Goal: Information Seeking & Learning: Learn about a topic

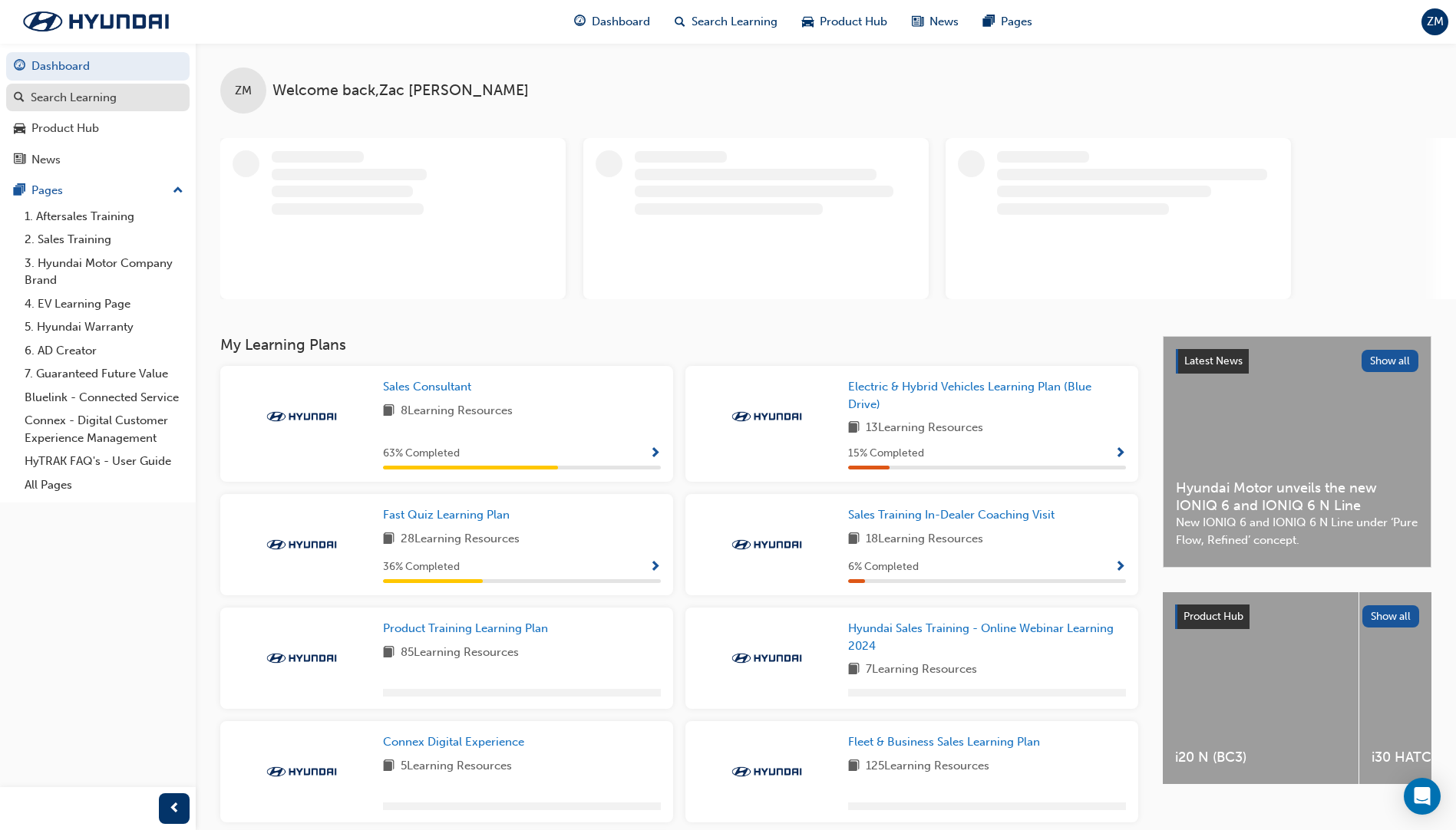
click at [95, 102] on div "Search Learning" at bounding box center [74, 97] width 86 height 18
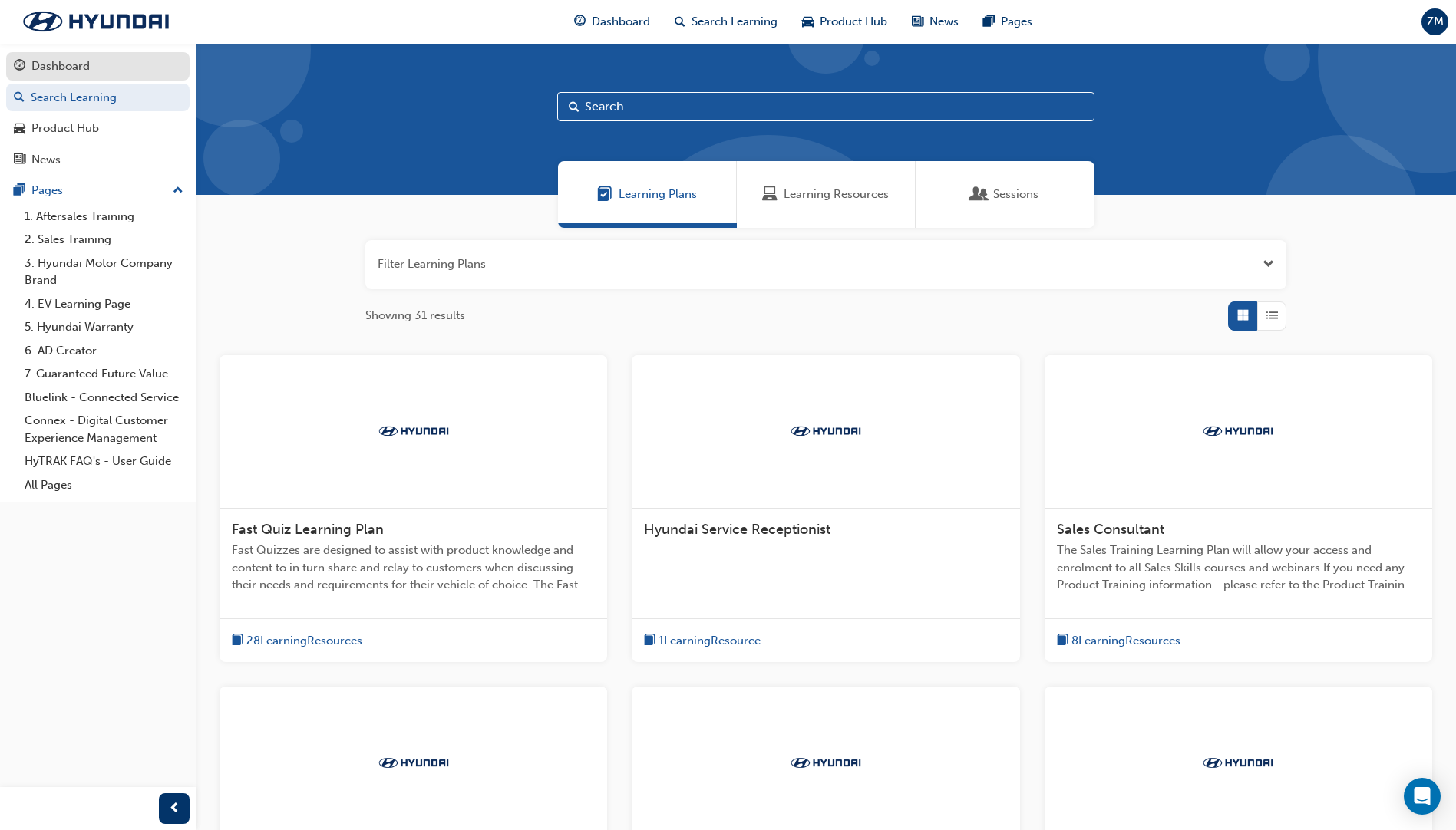
click at [83, 71] on div "Dashboard" at bounding box center [61, 66] width 58 height 18
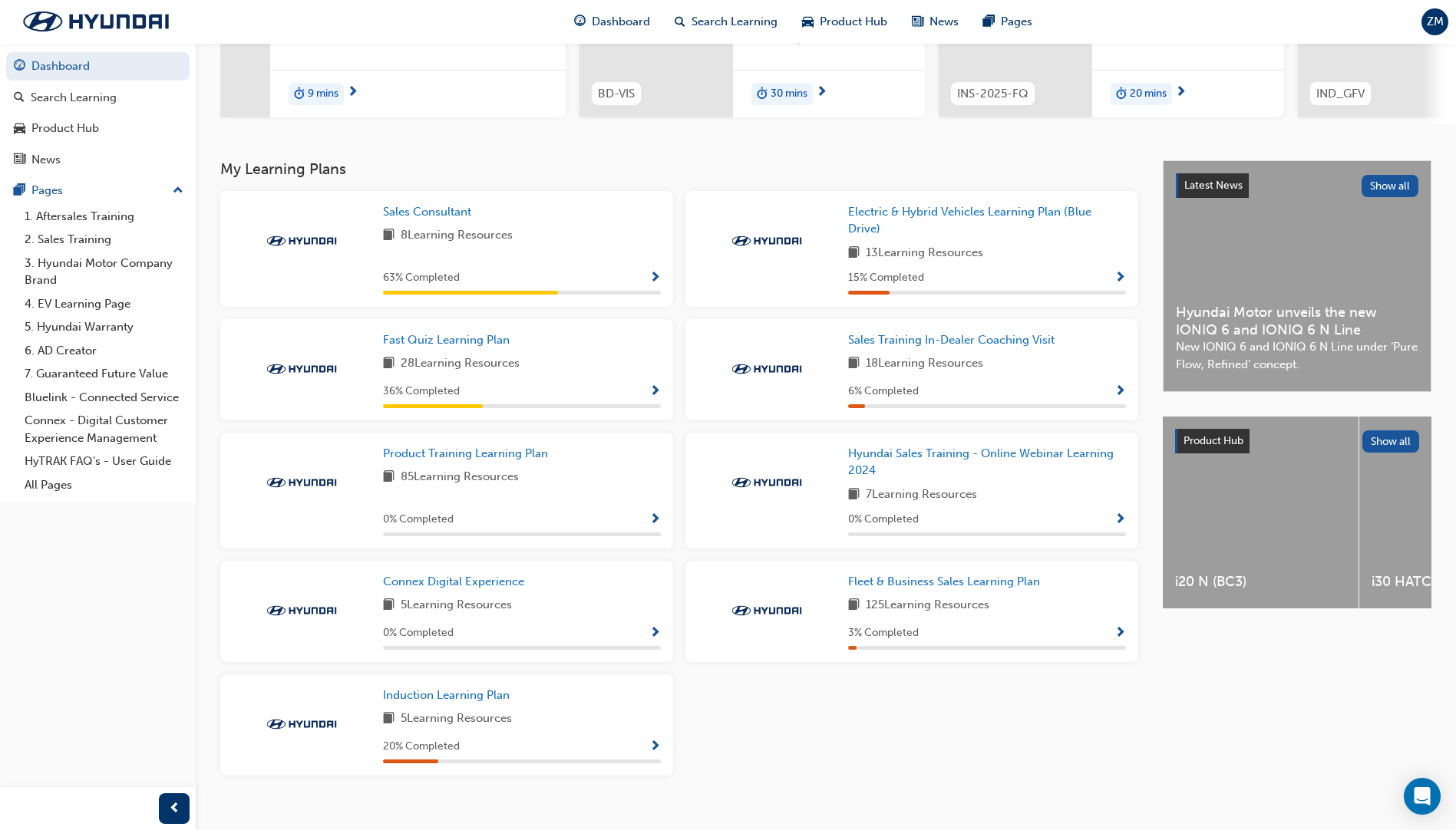
scroll to position [249, 0]
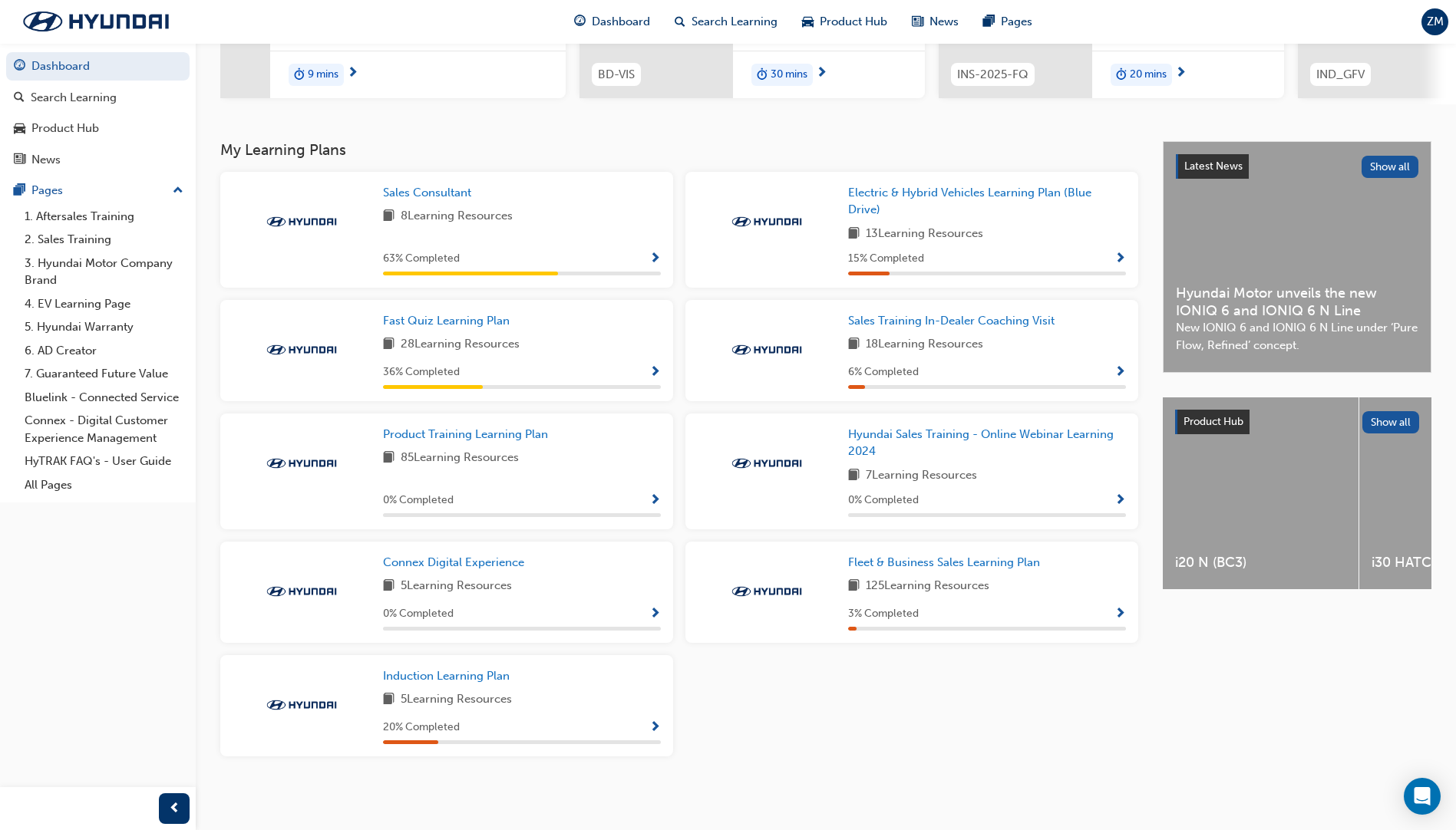
click at [474, 343] on span "28 Learning Resources" at bounding box center [460, 345] width 119 height 19
click at [652, 379] on span "Show Progress" at bounding box center [655, 373] width 12 height 14
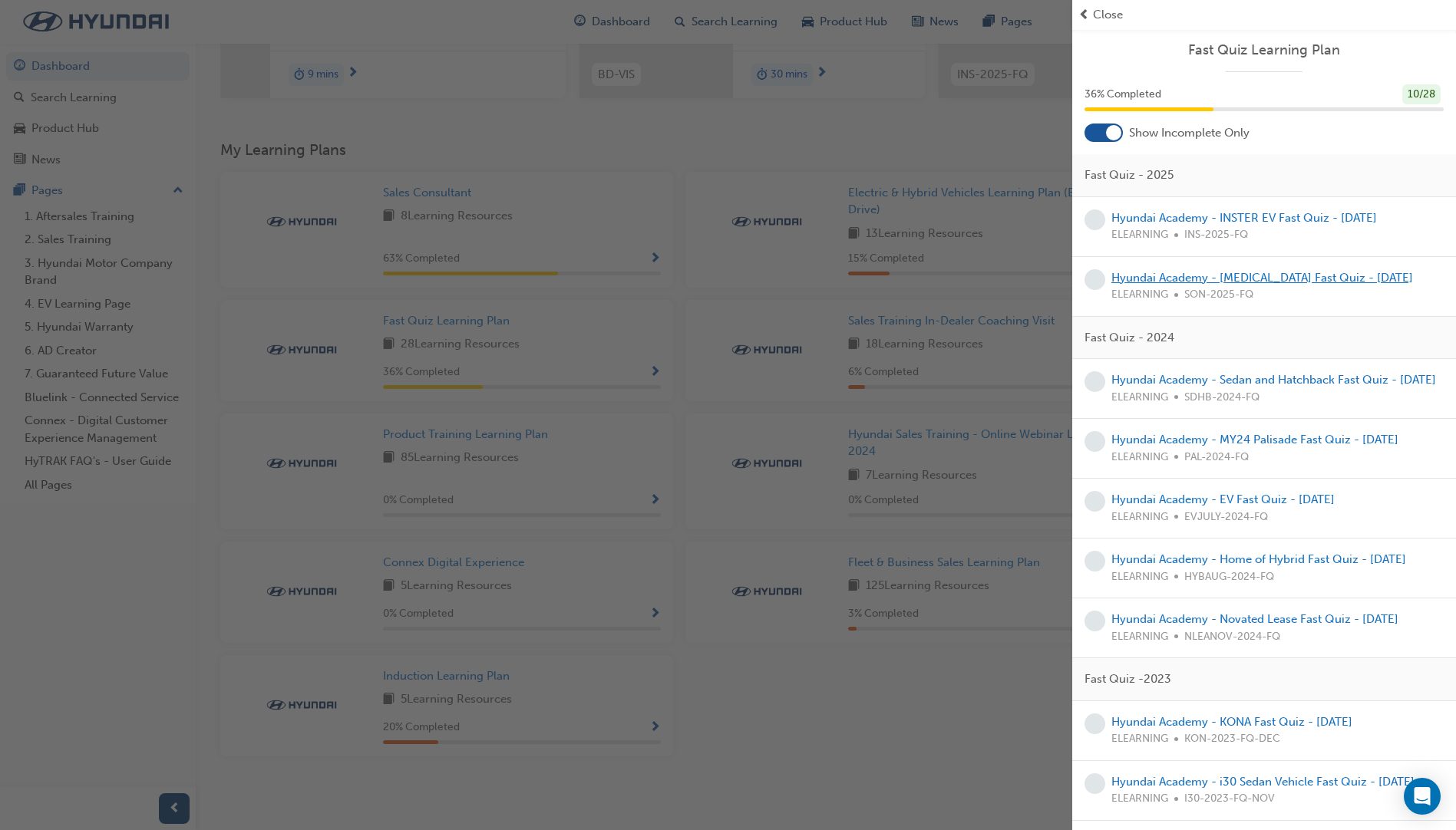
click at [1256, 275] on link "Hyundai Academy - [MEDICAL_DATA] Fast Quiz - [DATE]" at bounding box center [1262, 278] width 301 height 14
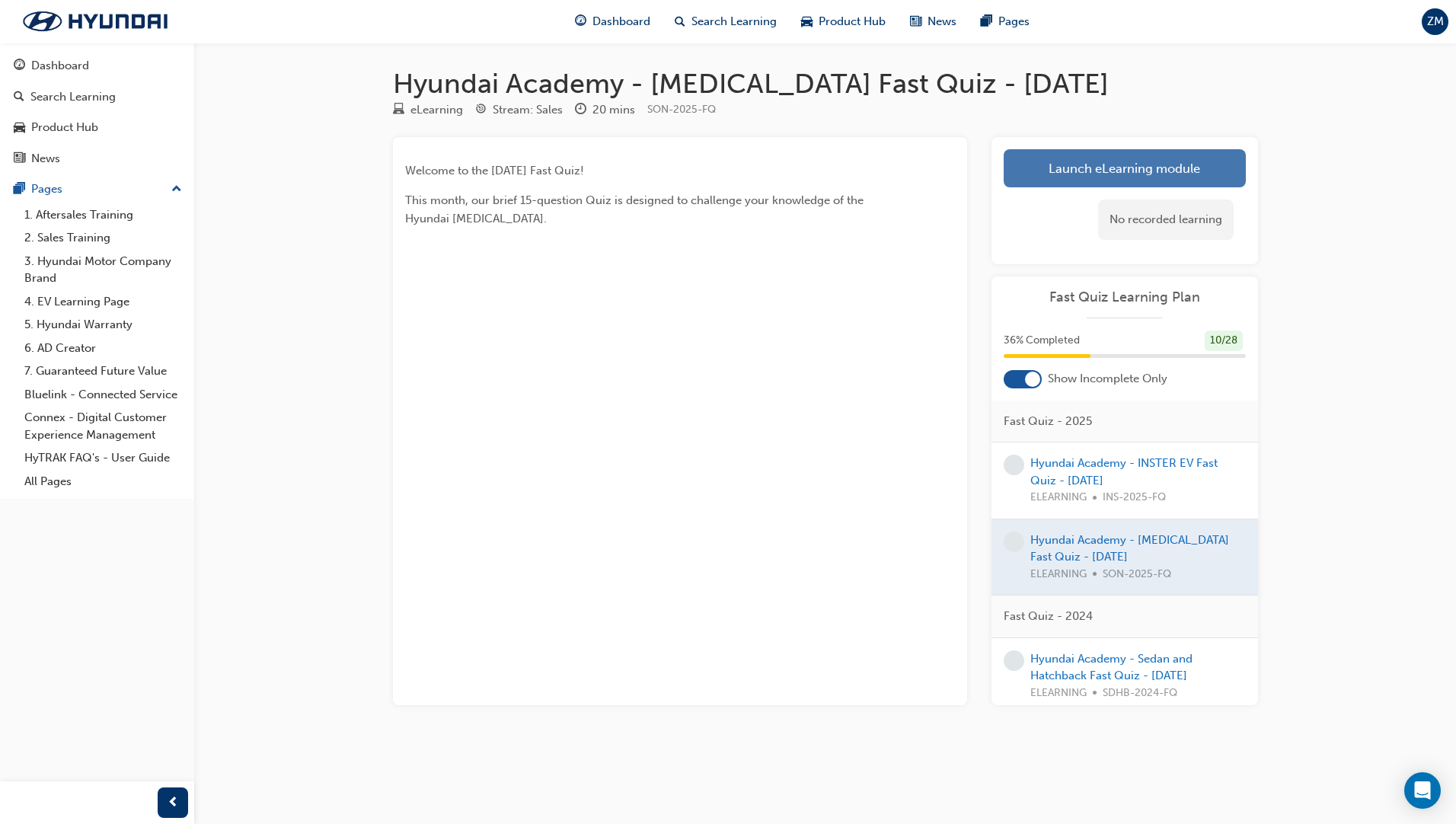
click at [1064, 163] on link "Launch eLearning module" at bounding box center [1124, 168] width 242 height 38
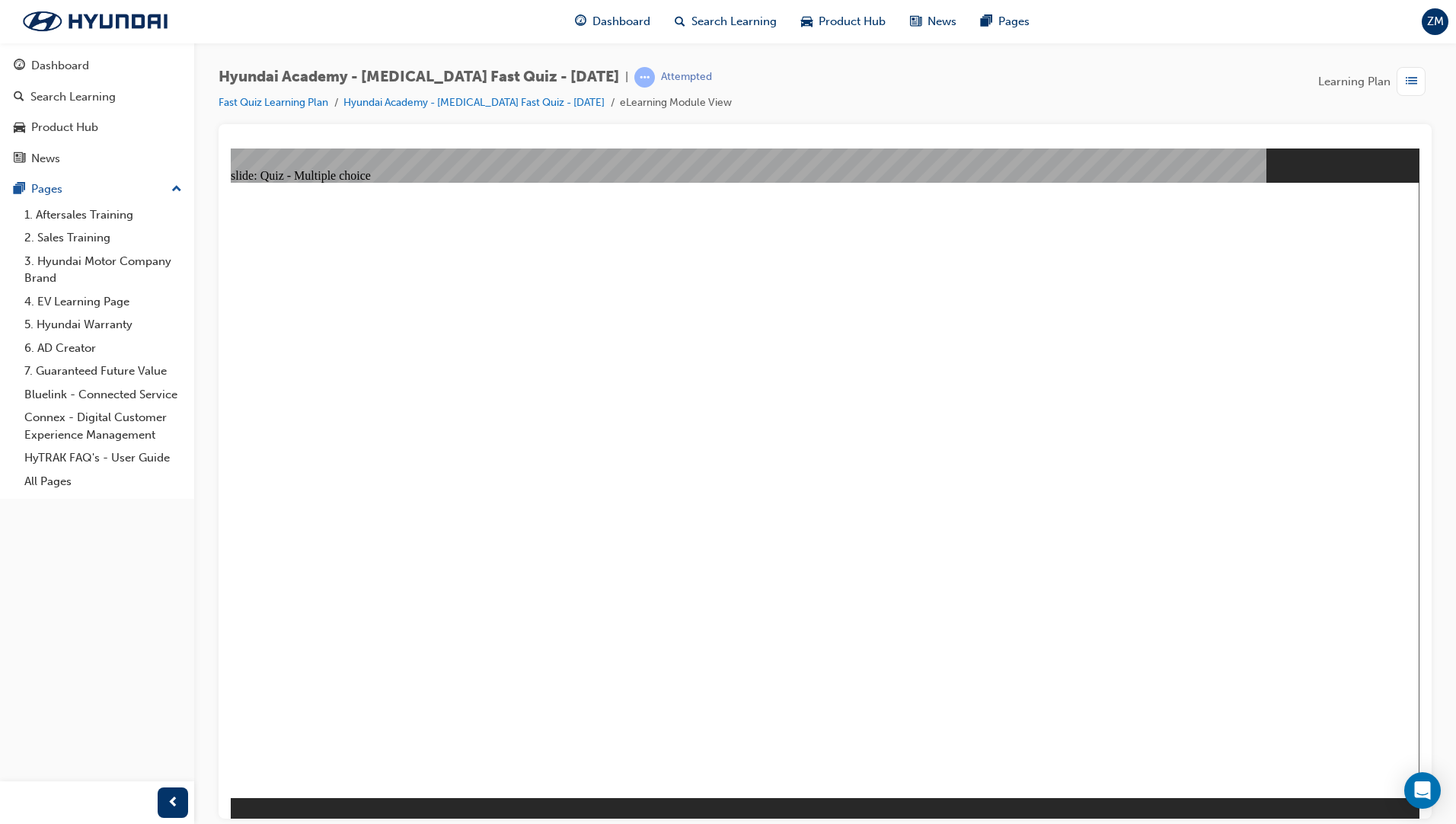
radio input "true"
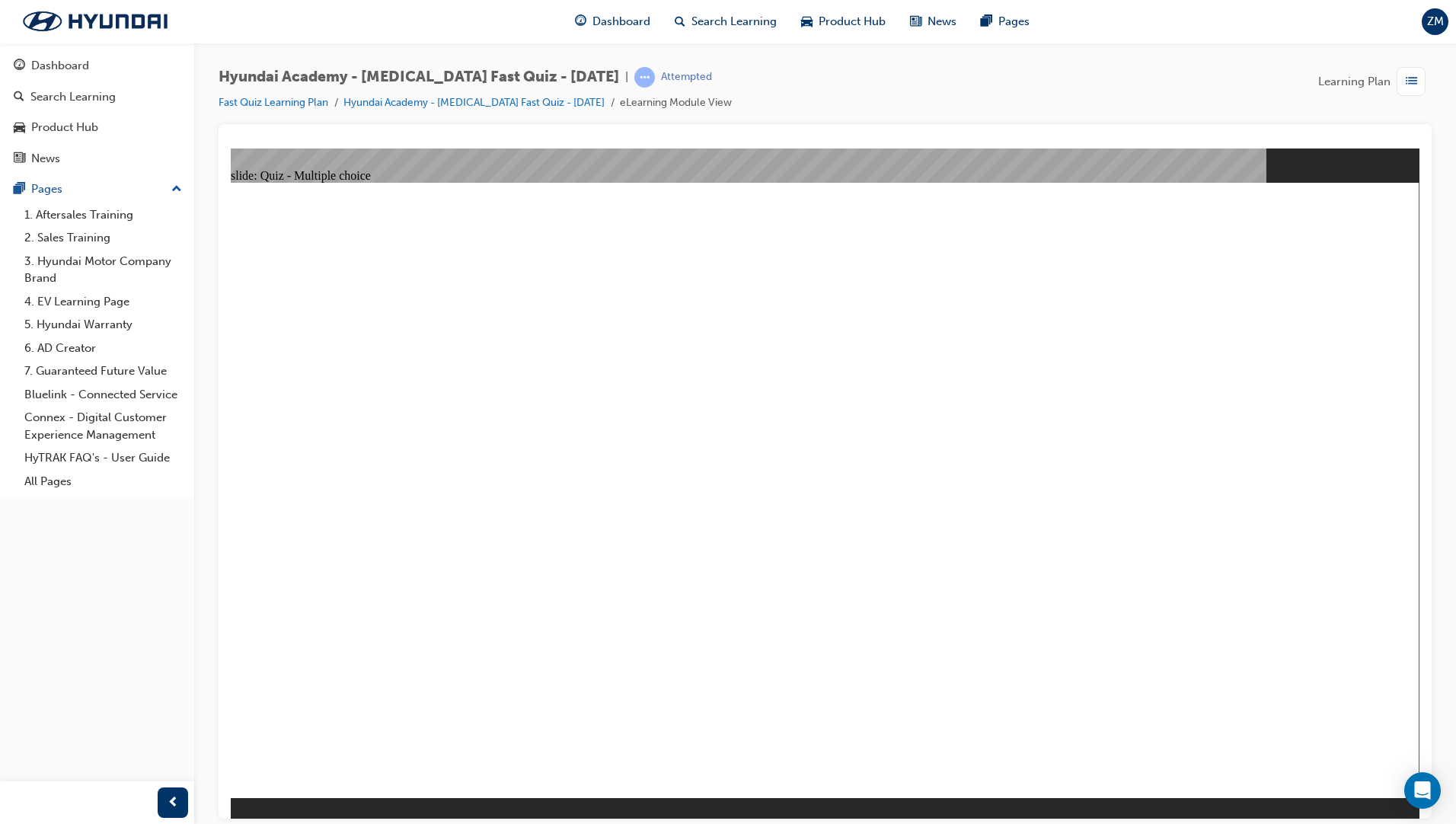
radio input "true"
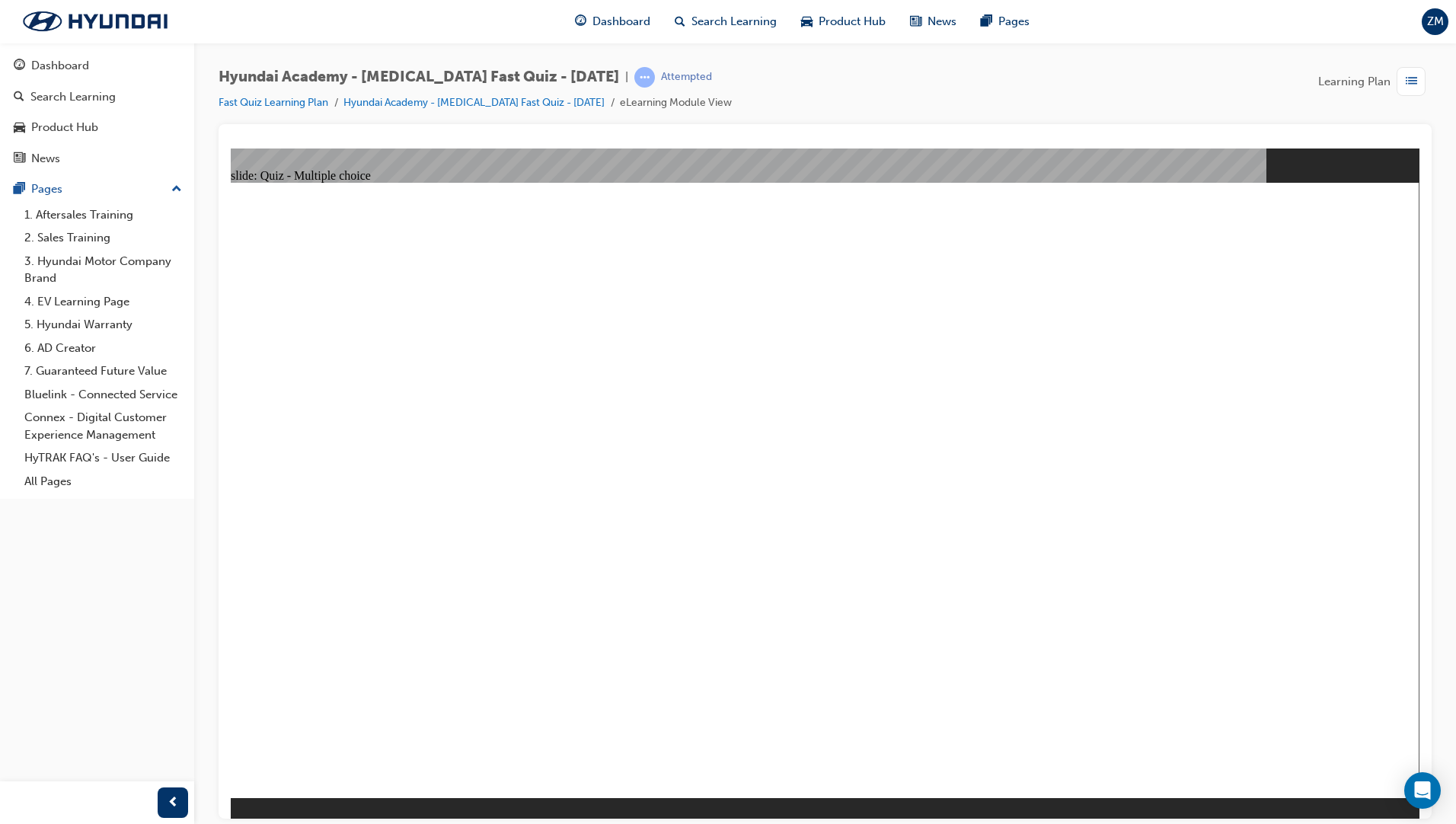
checkbox input "true"
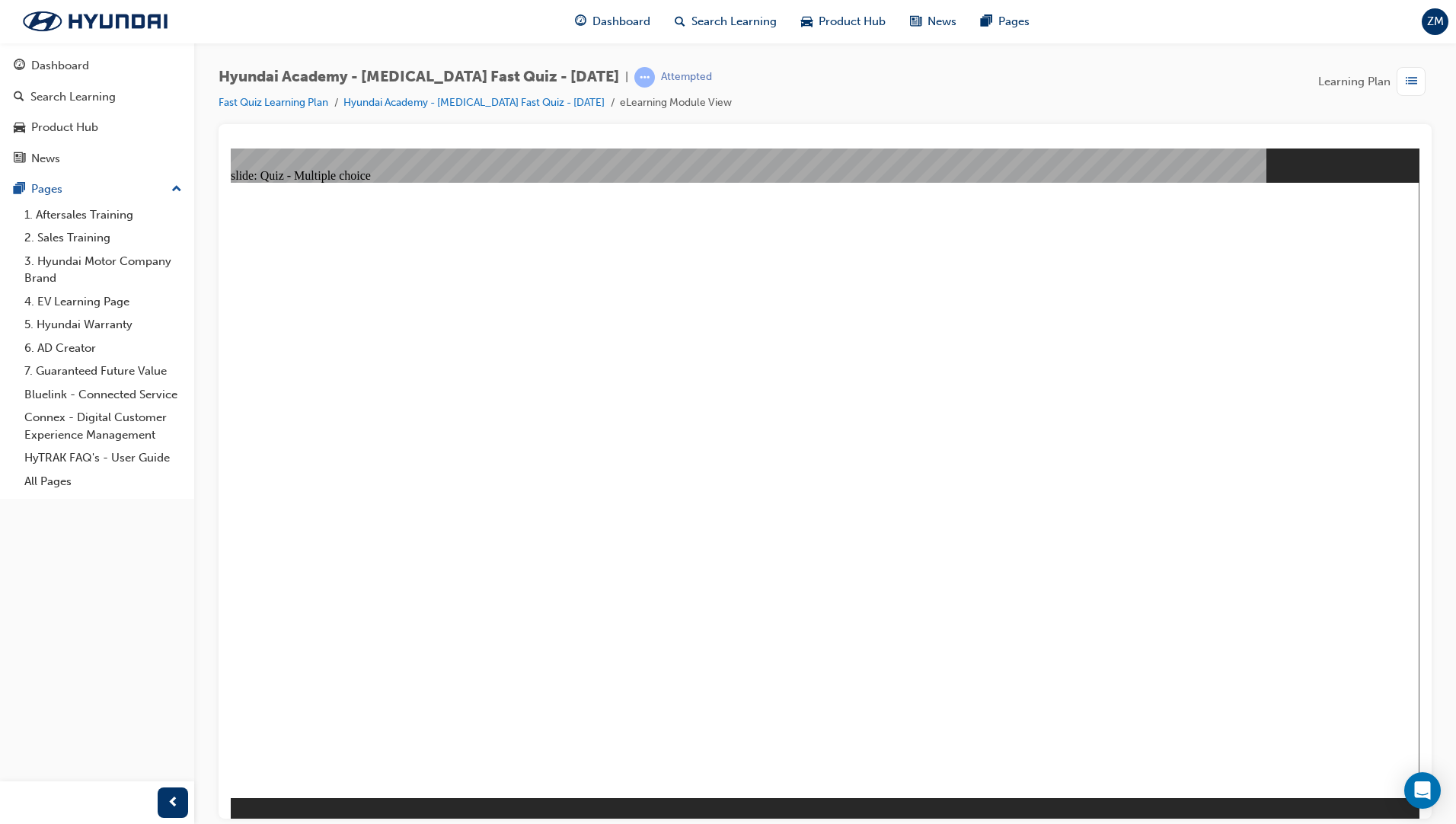
radio input "true"
checkbox input "true"
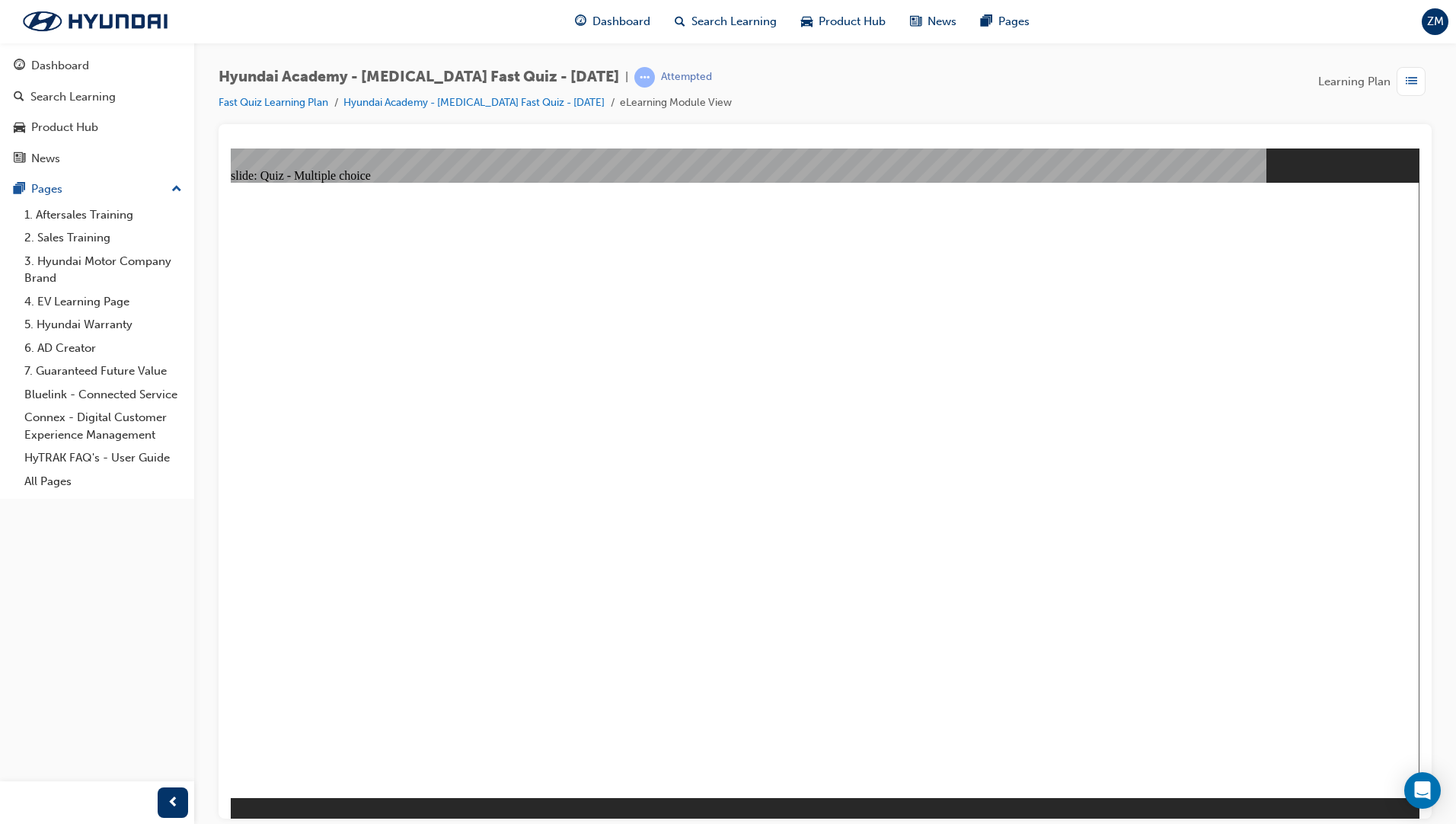
checkbox input "true"
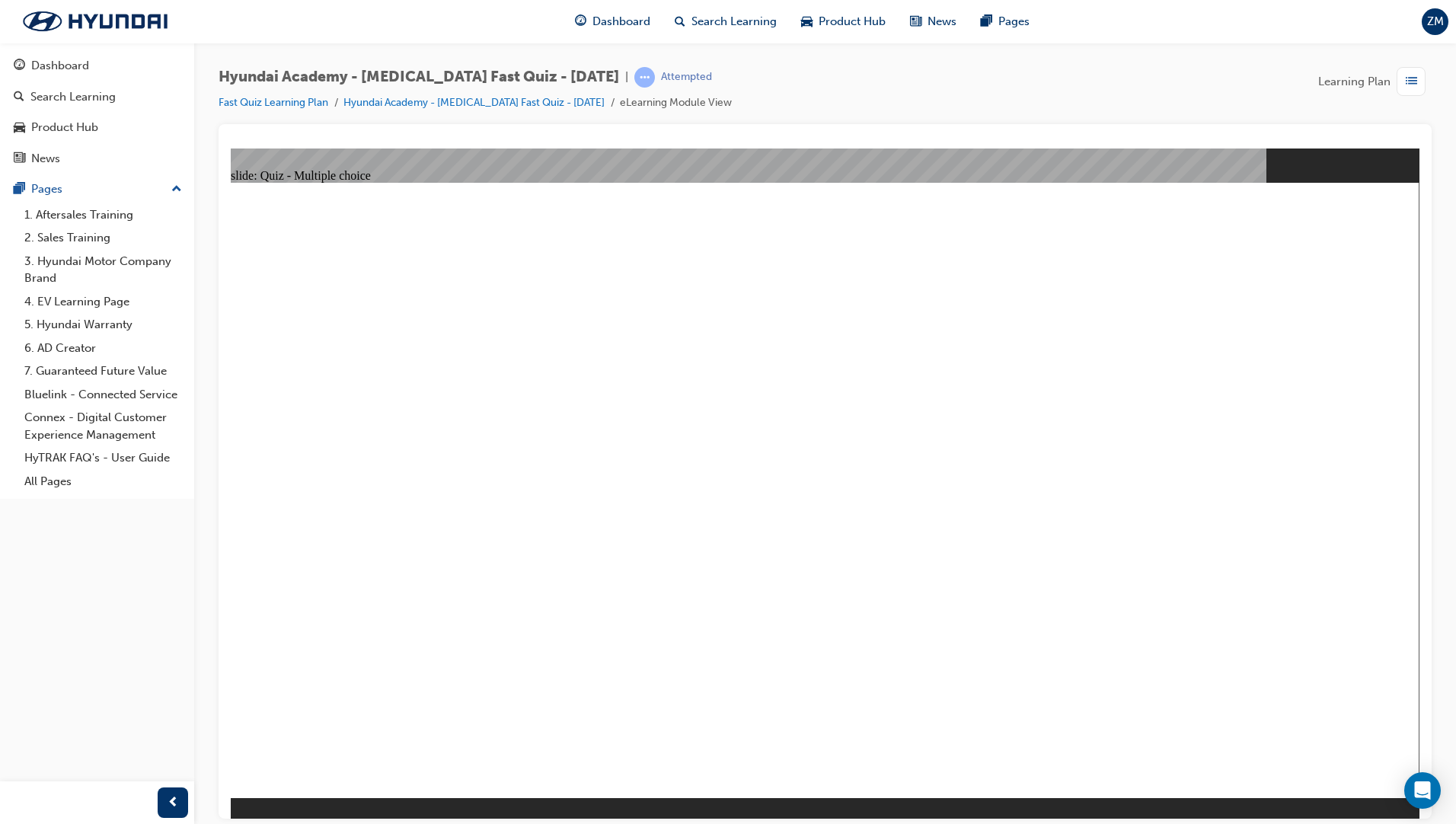
checkbox input "true"
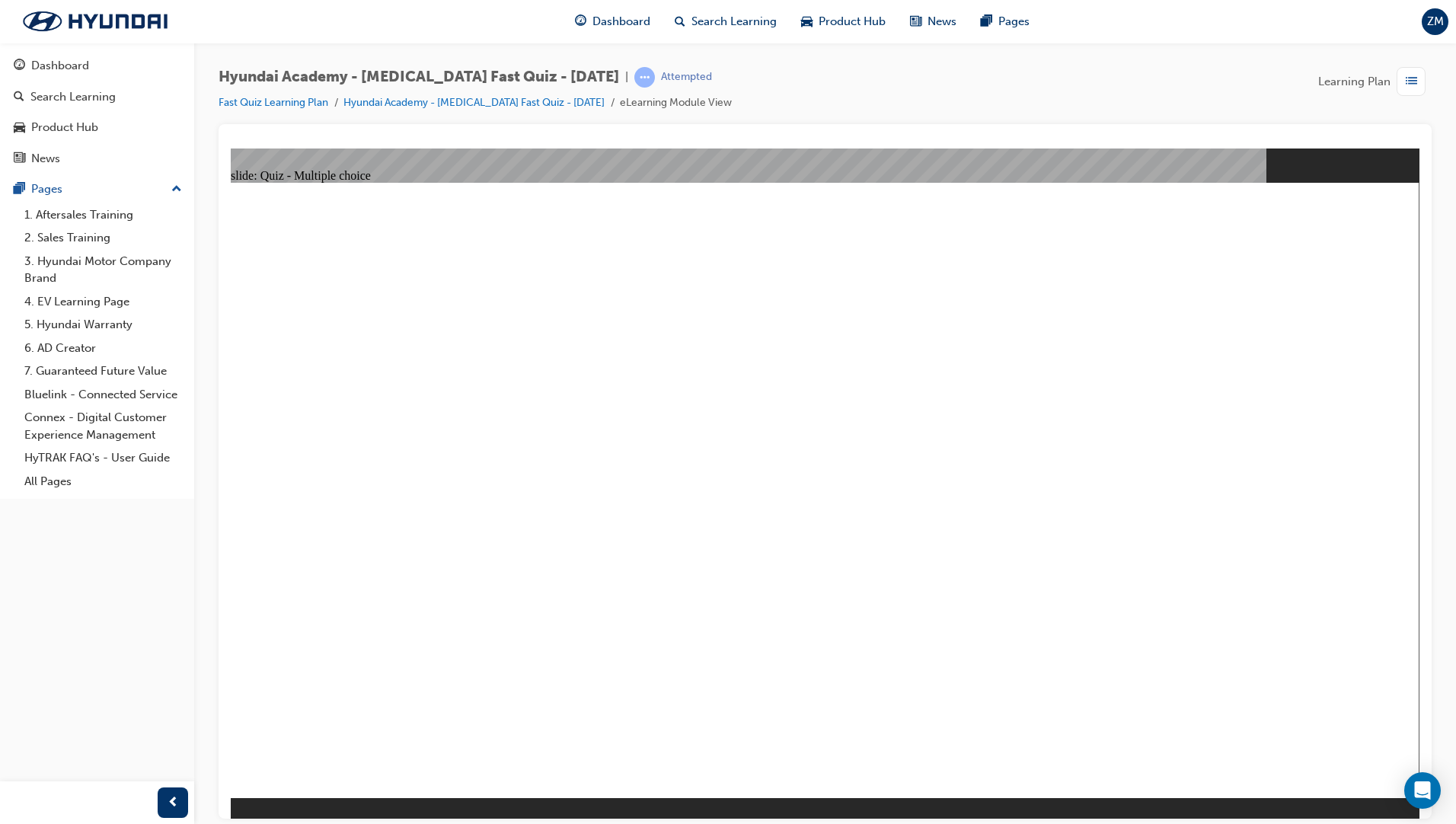
radio input "true"
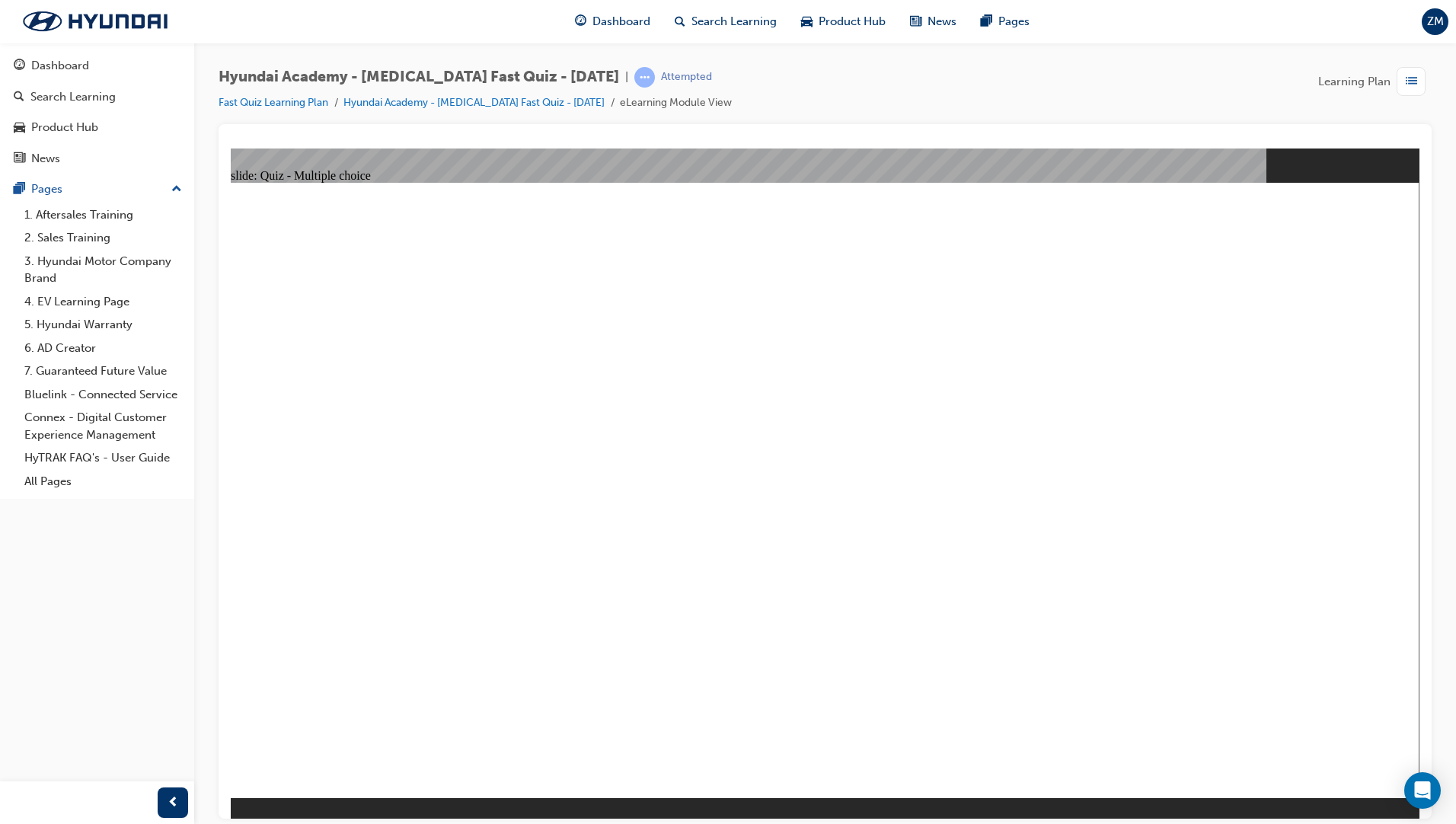
checkbox input "true"
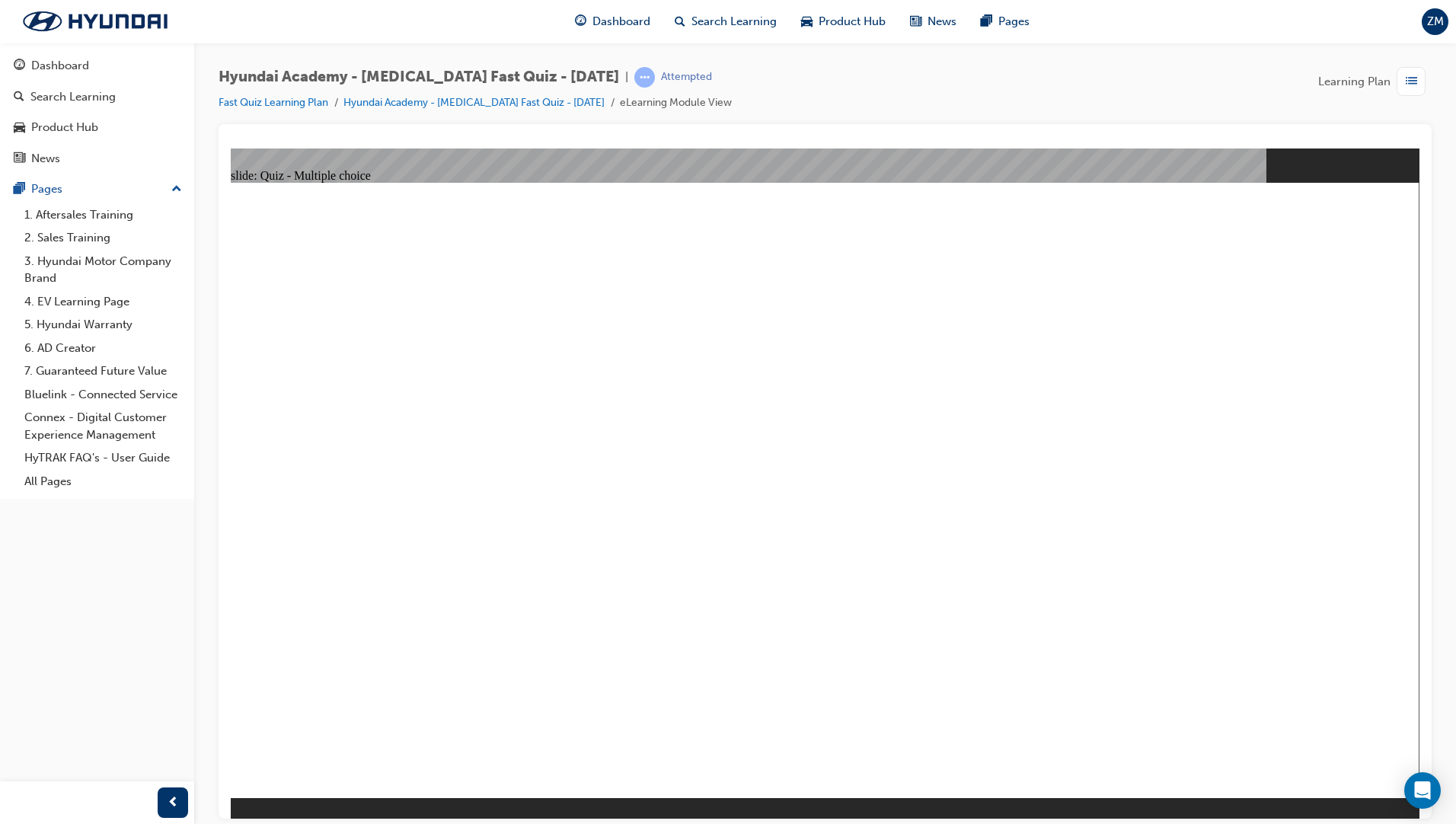
checkbox input "true"
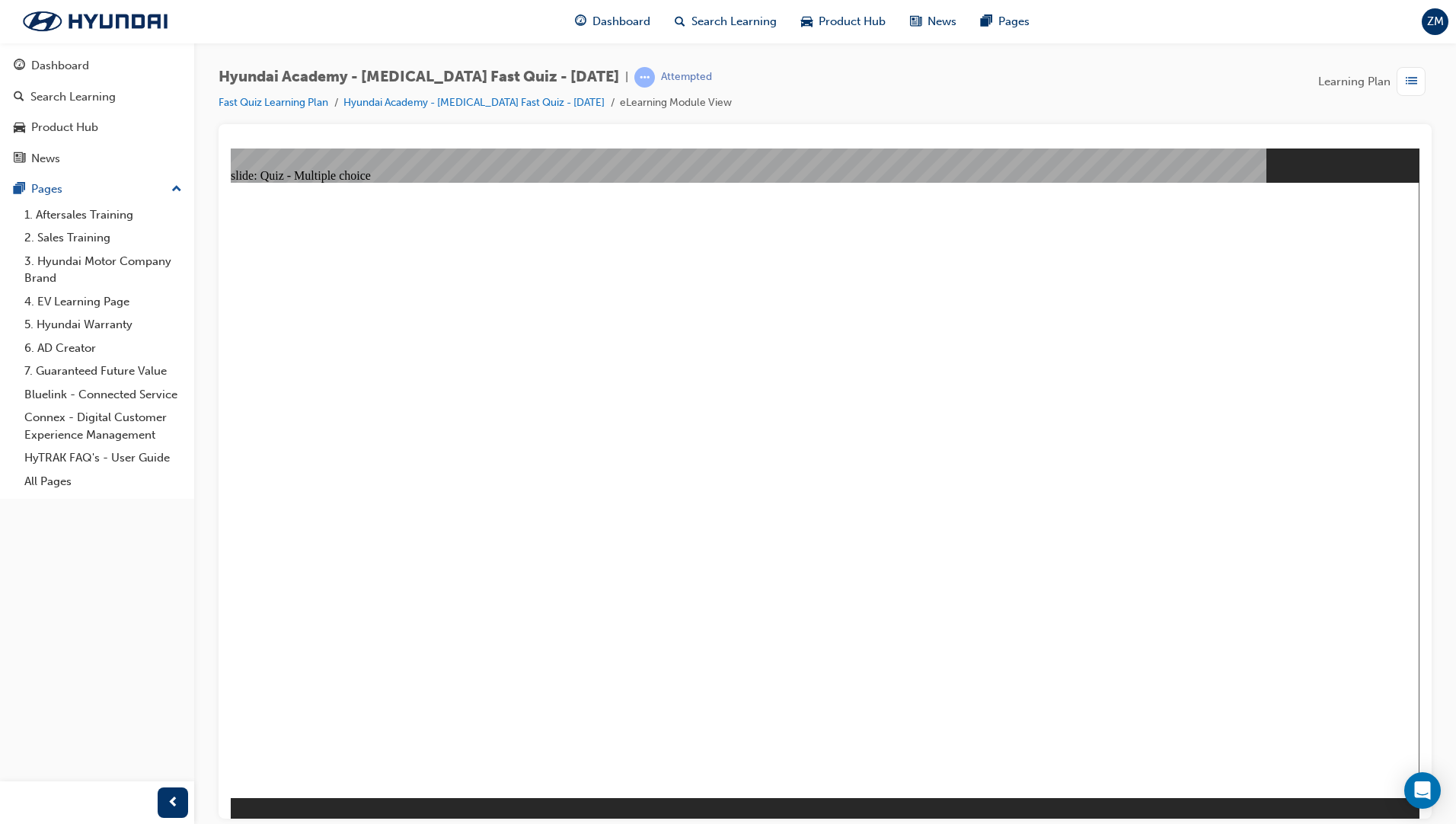
checkbox input "true"
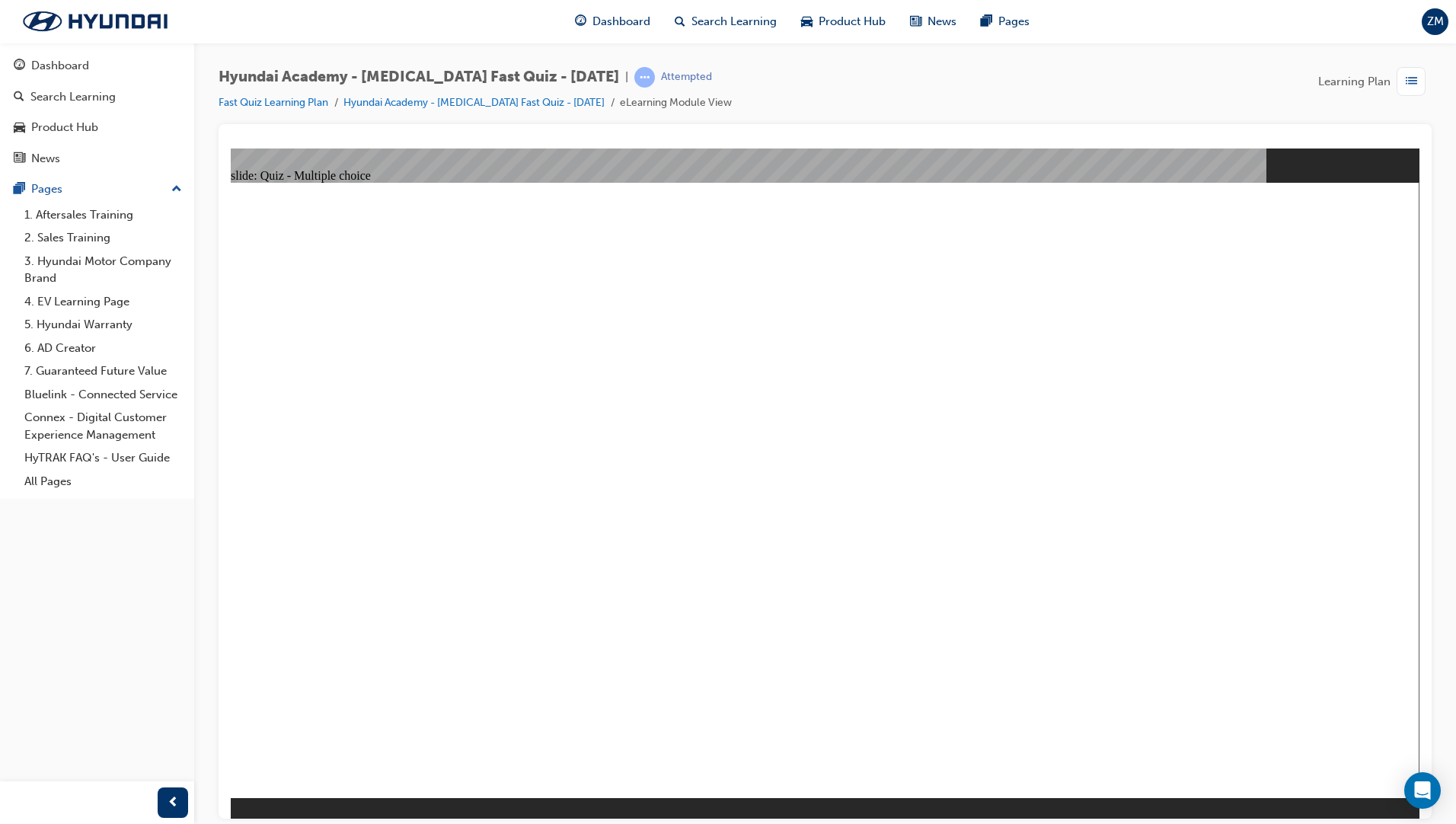
radio input "true"
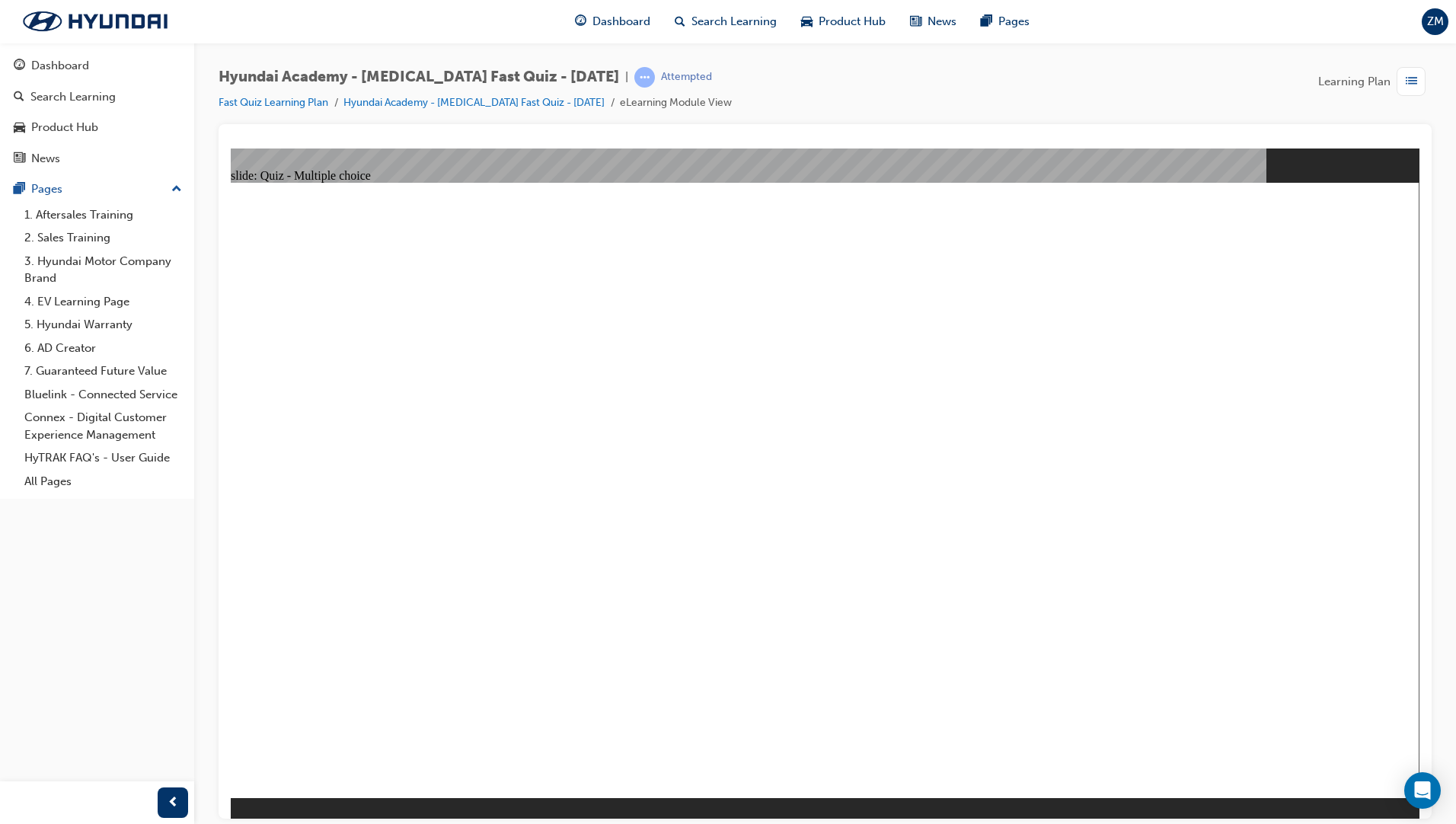
checkbox input "true"
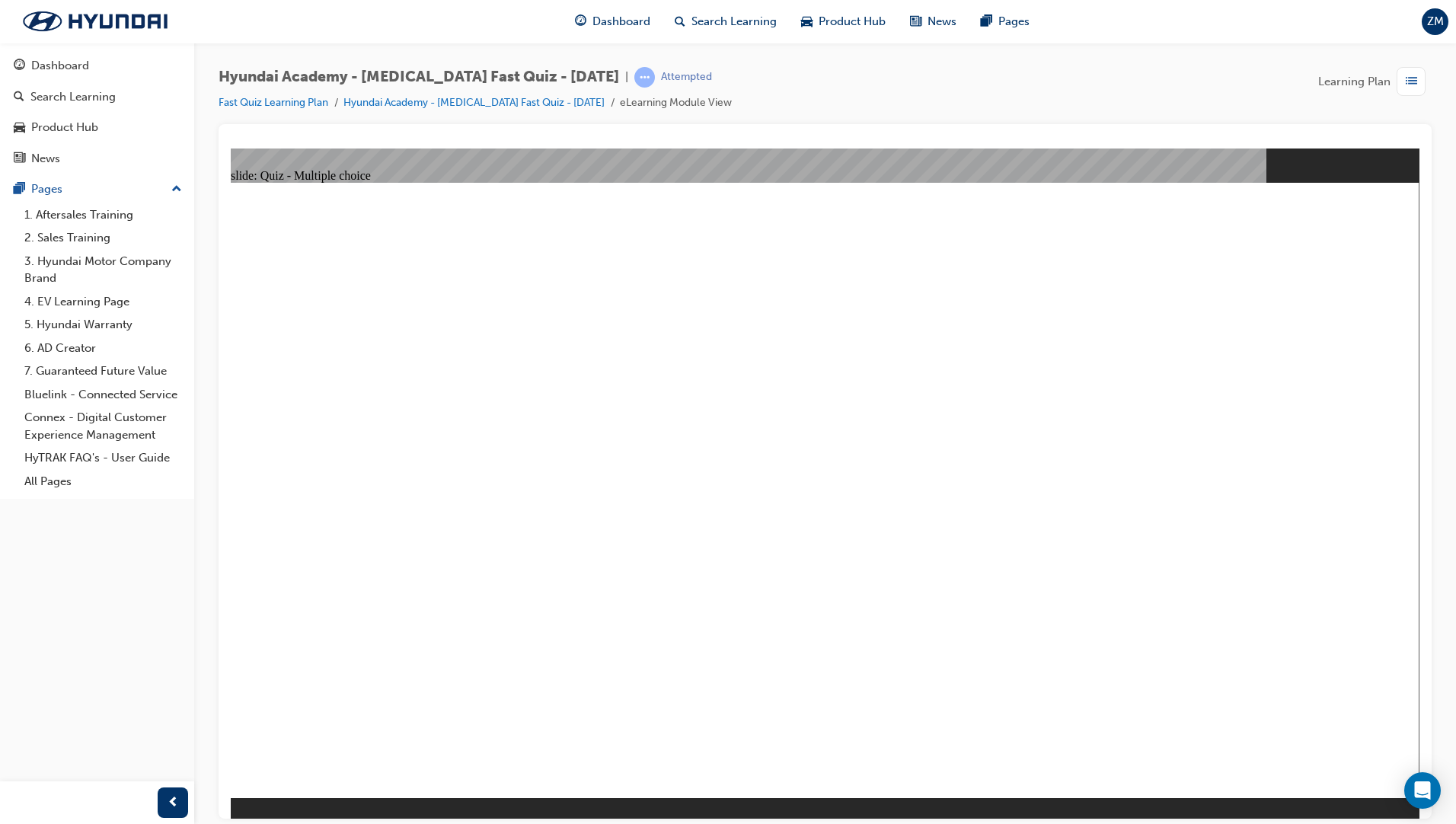
checkbox input "true"
radio input "true"
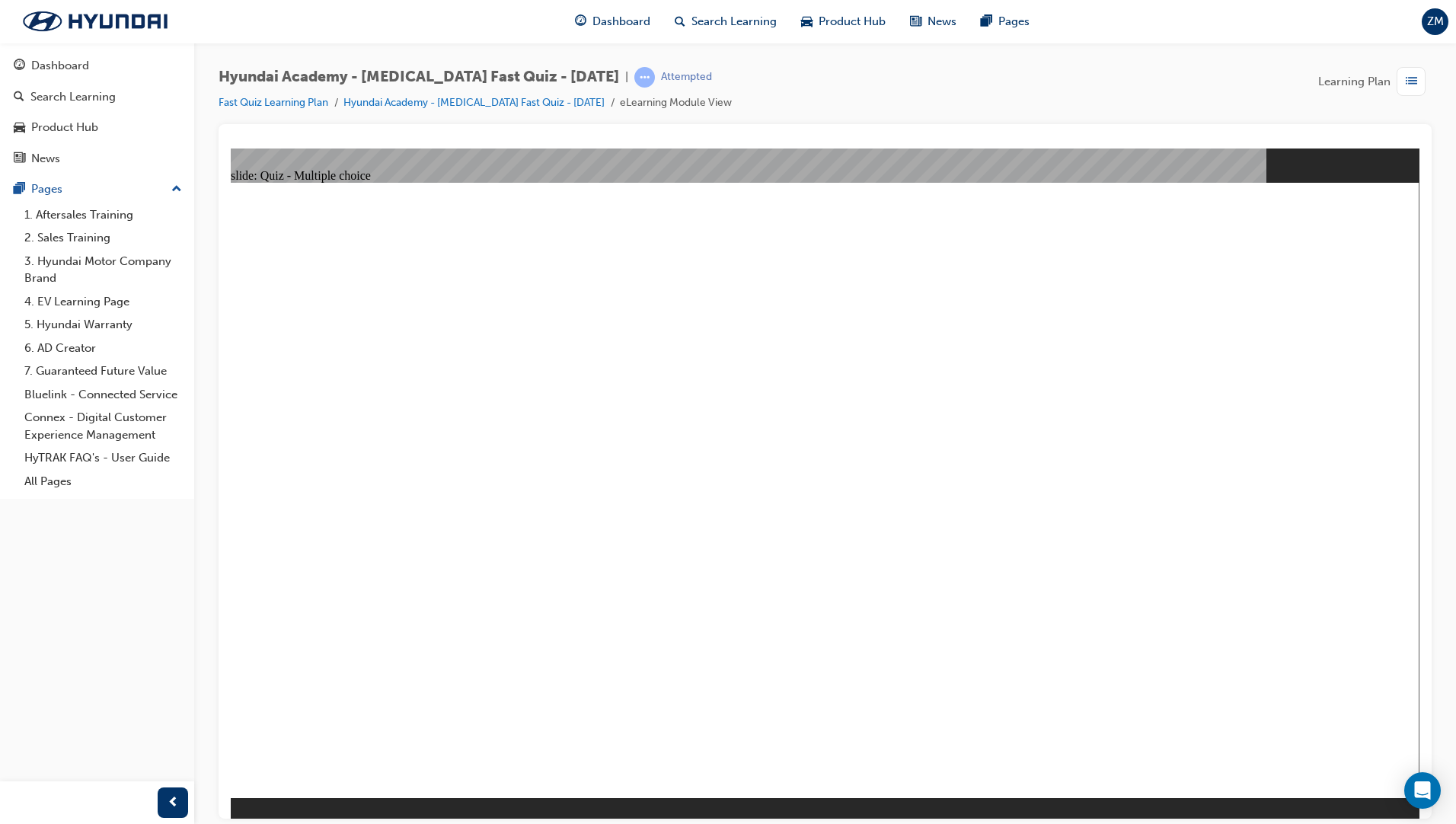
radio input "true"
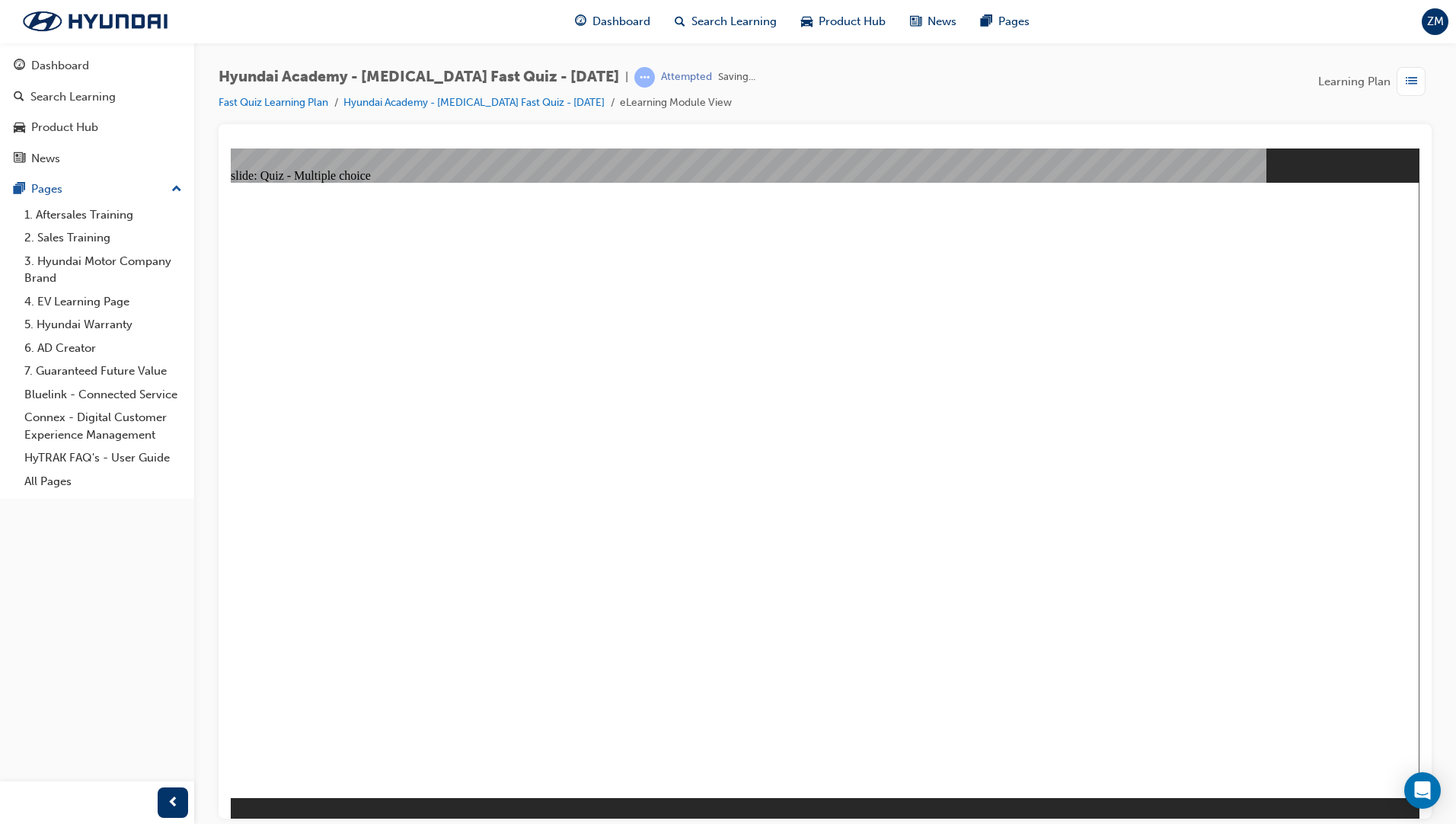
radio input "true"
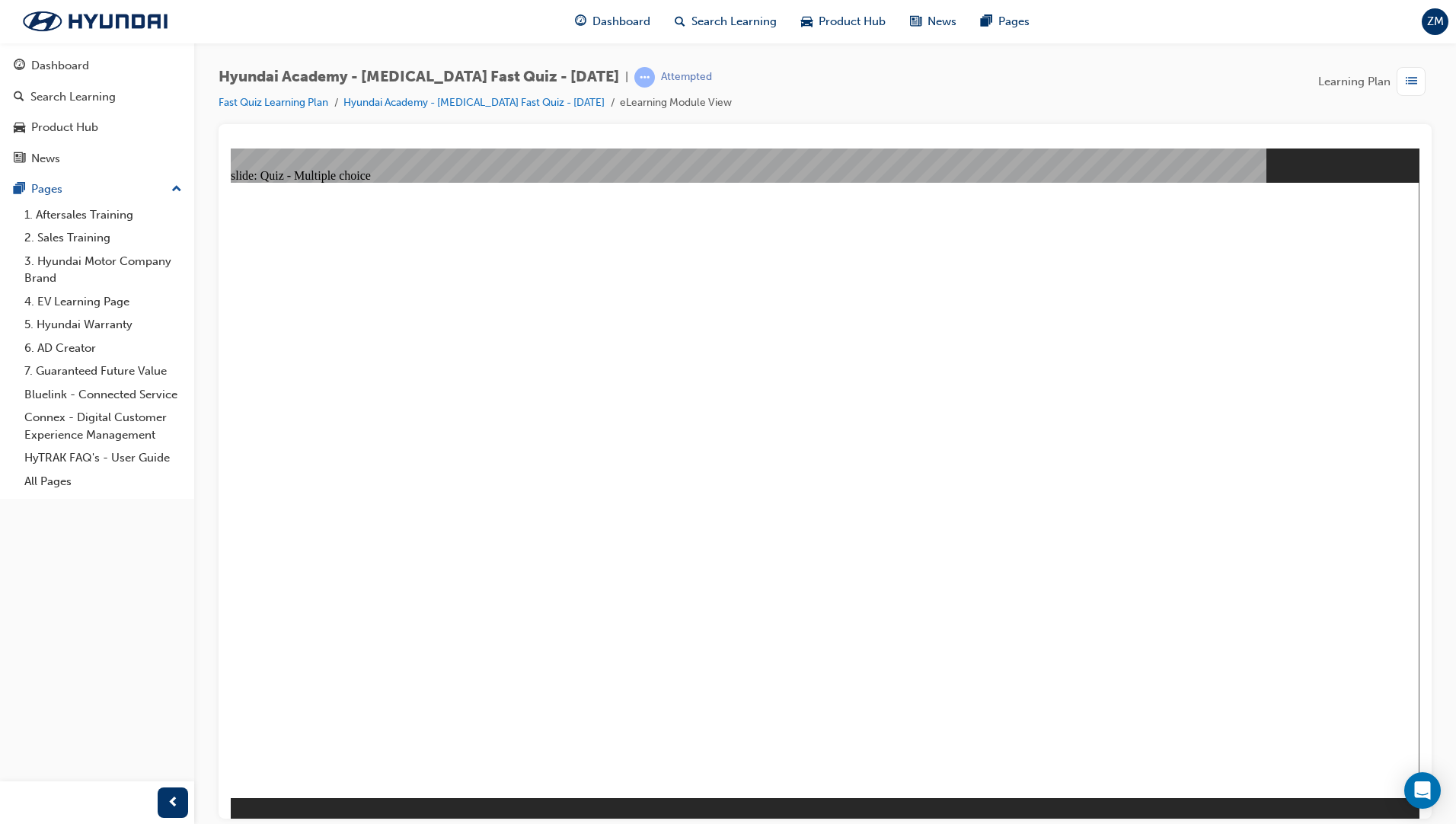
radio input "true"
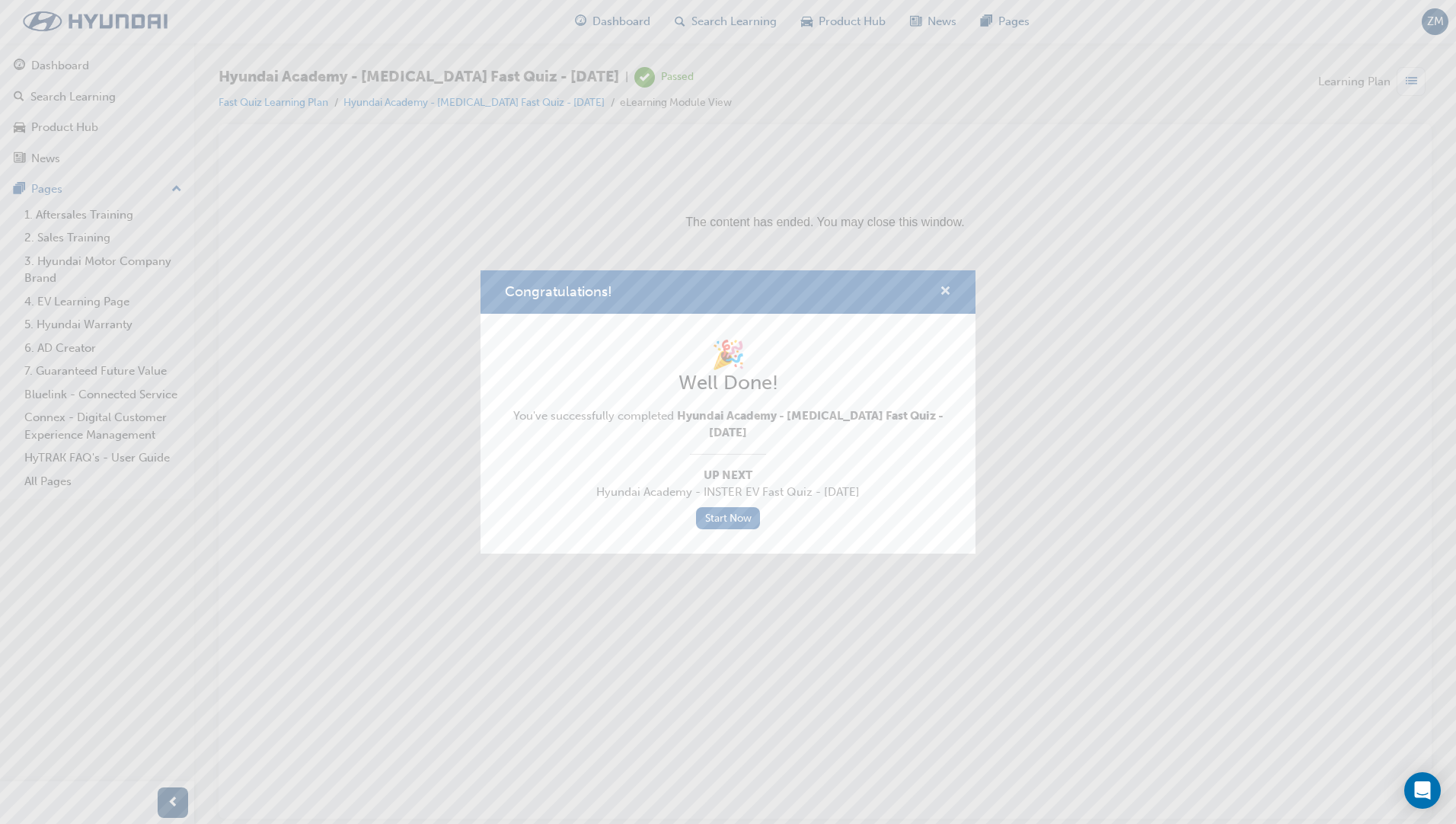
click at [947, 290] on span "cross-icon" at bounding box center [945, 293] width 11 height 14
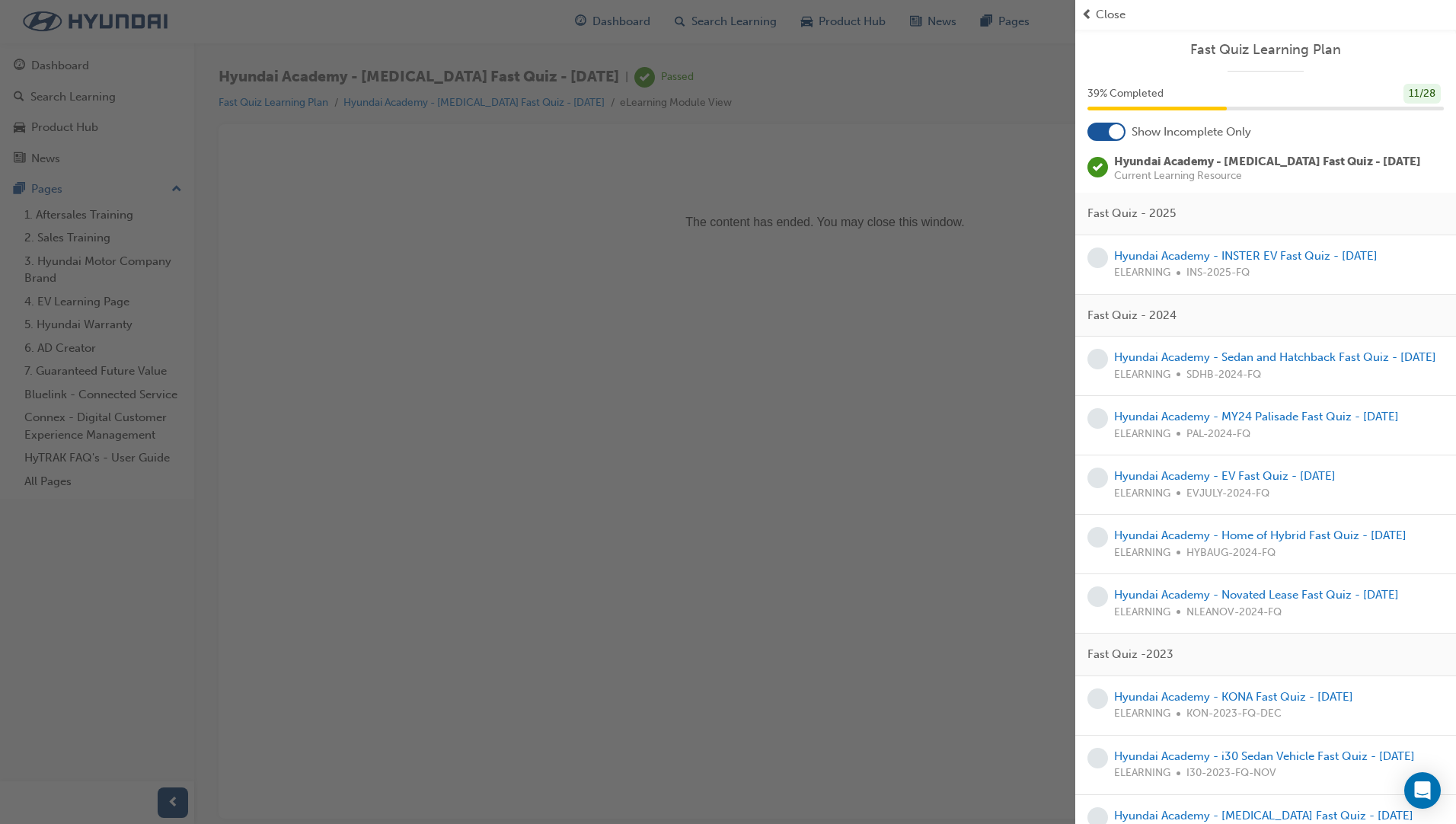
click at [724, 528] on div "button" at bounding box center [537, 412] width 1075 height 824
